Goal: Find specific page/section: Find specific page/section

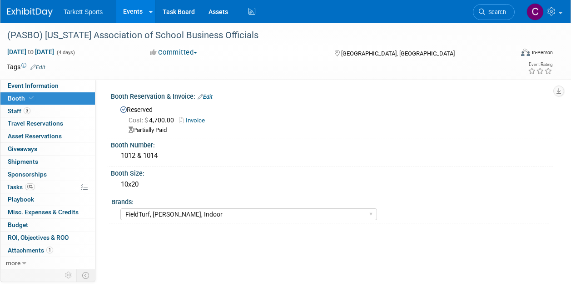
select select "FieldTurf, [PERSON_NAME], Indoor"
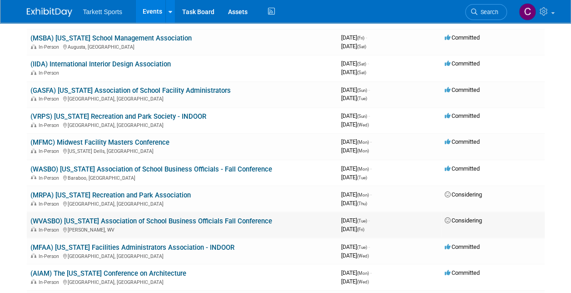
scroll to position [636, 0]
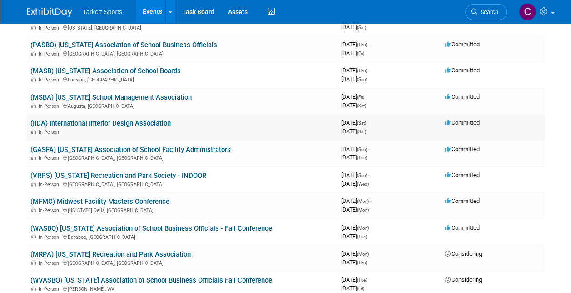
click at [127, 126] on link "(IIDA) International Interior Design Association" at bounding box center [100, 123] width 140 height 8
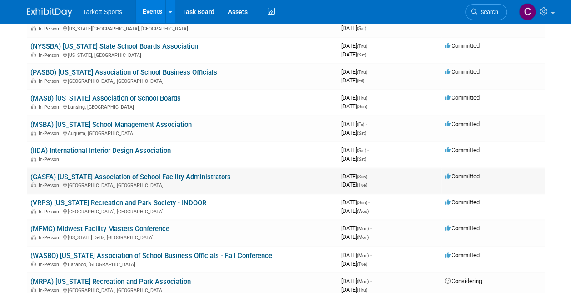
scroll to position [591, 0]
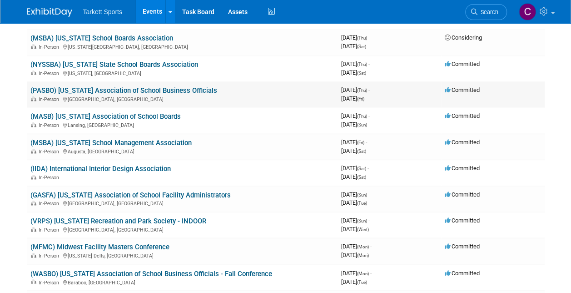
click at [119, 90] on link "(PASBO) [US_STATE] Association of School Business Officials" at bounding box center [123, 90] width 187 height 8
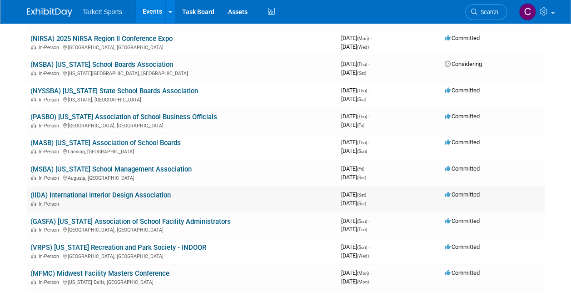
scroll to position [545, 0]
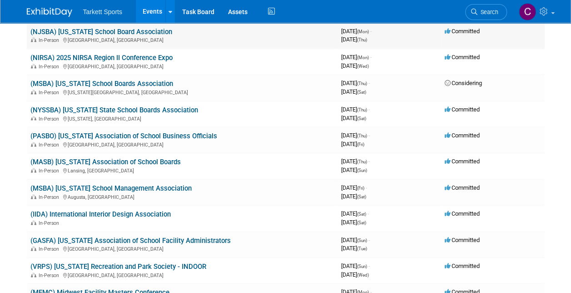
click at [104, 31] on link "(NJSBA) [US_STATE] School Board Association" at bounding box center [101, 32] width 142 height 8
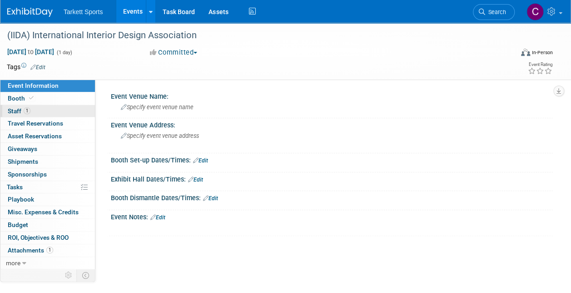
click at [16, 110] on span "Staff 1" at bounding box center [19, 110] width 23 height 7
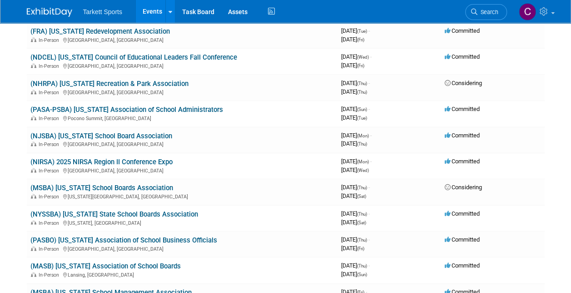
scroll to position [454, 0]
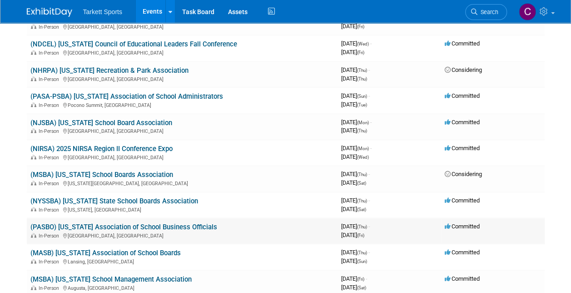
click at [109, 224] on link "(PASBO) [US_STATE] Association of School Business Officials" at bounding box center [123, 227] width 187 height 8
